Goal: Check status: Check status

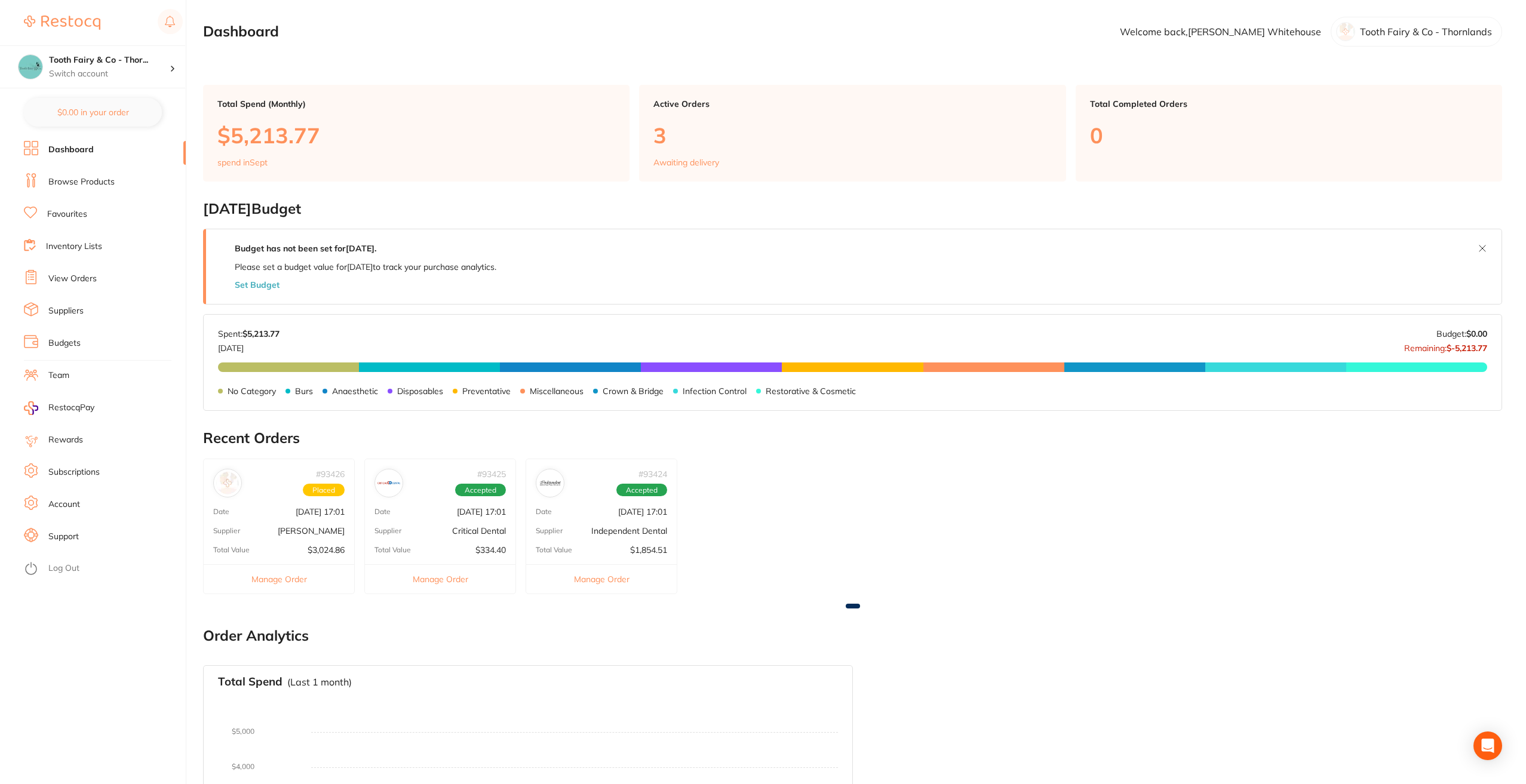
click at [85, 280] on link "View Orders" at bounding box center [72, 279] width 48 height 12
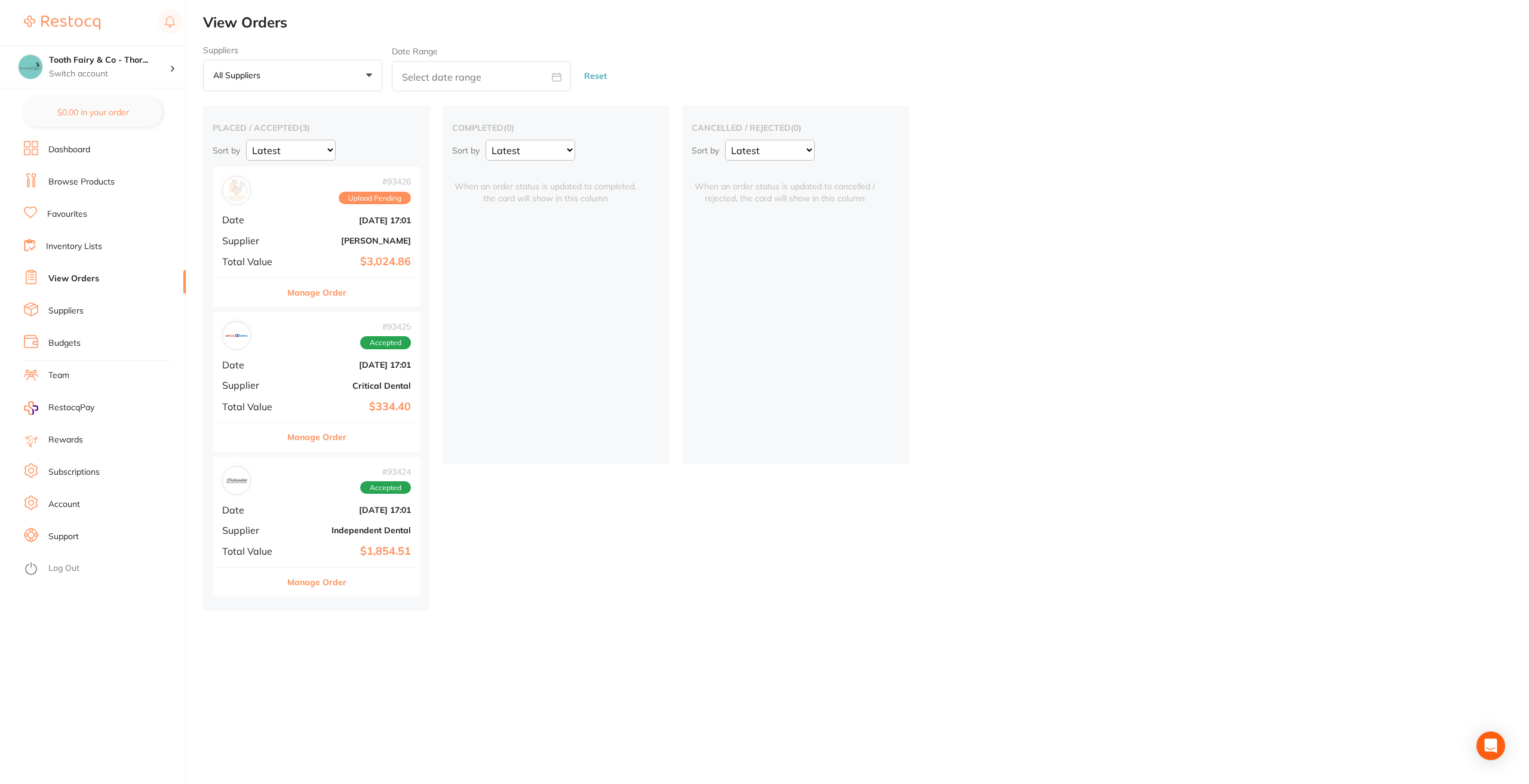
click at [292, 371] on div "# 93425 Accepted Date [DATE] 17:01 Supplier Critical Dental Total Value $334.40" at bounding box center [317, 367] width 208 height 110
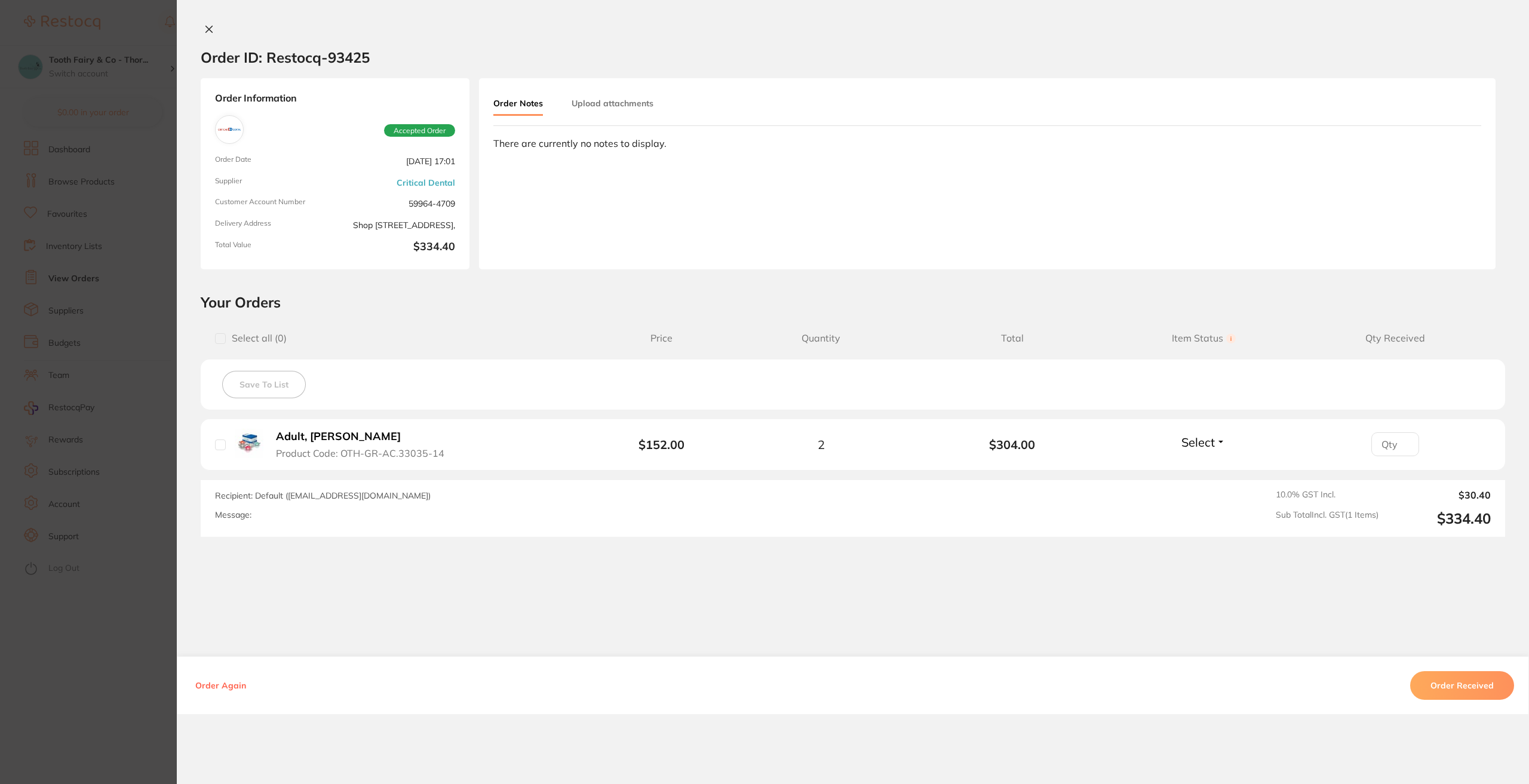
click at [216, 25] on button at bounding box center [209, 30] width 17 height 12
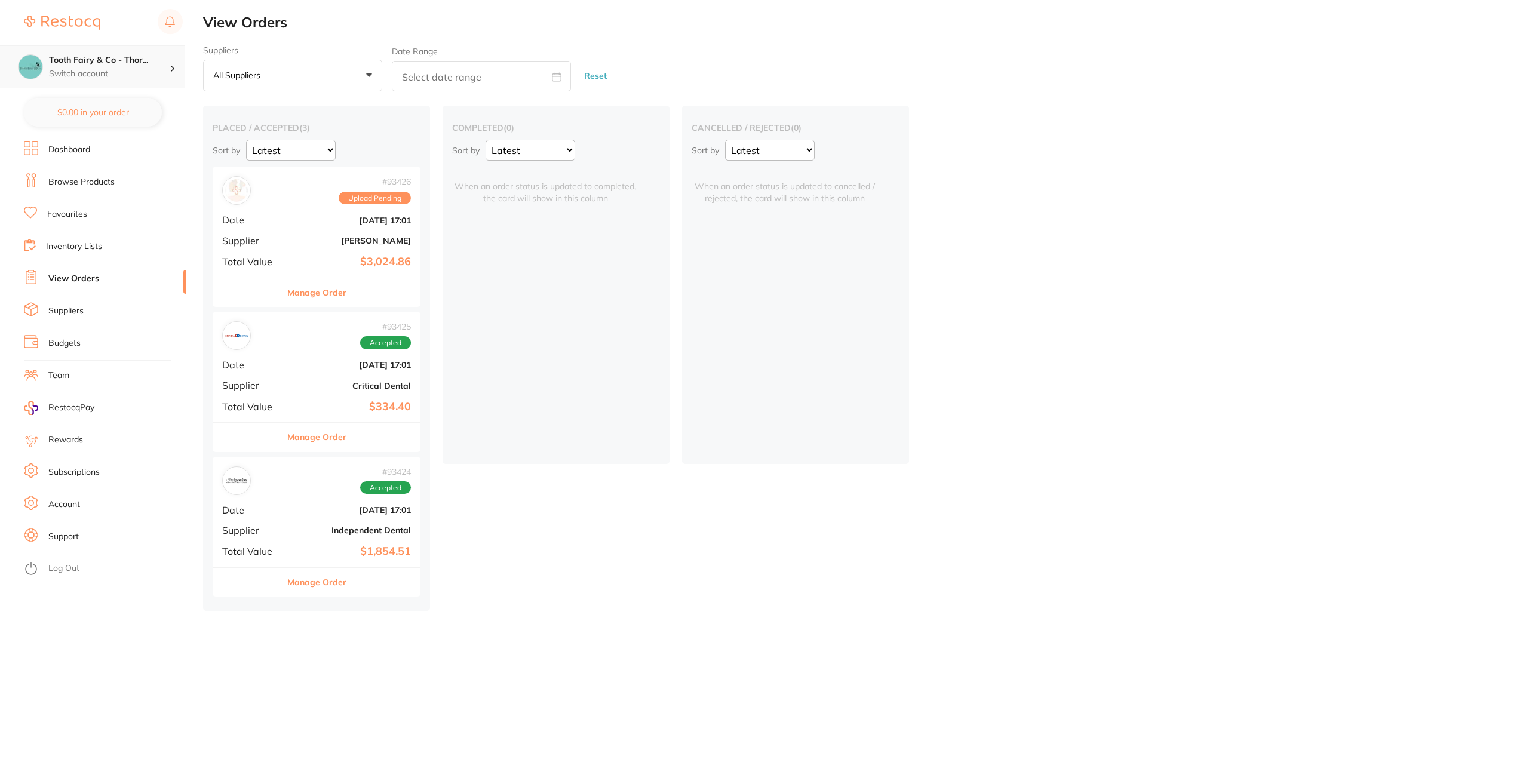
click at [124, 64] on h4 "Tooth Fairy & Co - Thor..." at bounding box center [109, 60] width 121 height 12
click at [118, 146] on h4 "Tooth Fairy & Co - [PERSON_NAME]" at bounding box center [112, 145] width 127 height 23
